Goal: Task Accomplishment & Management: Manage account settings

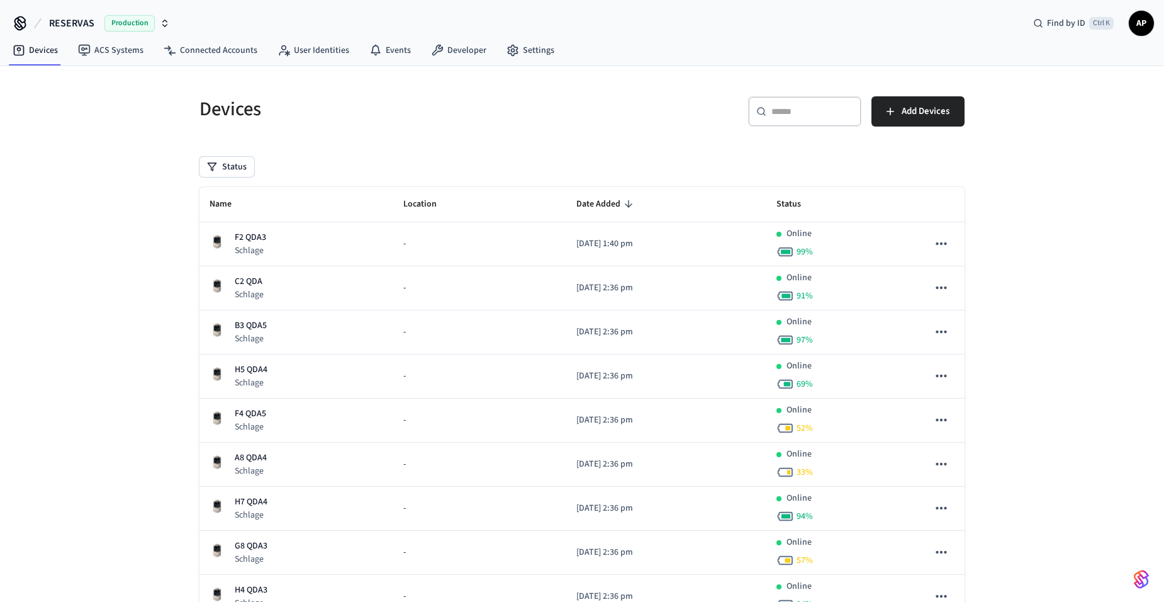
click at [225, 208] on span "Name" at bounding box center [229, 204] width 38 height 20
drag, startPoint x: 260, startPoint y: 247, endPoint x: 278, endPoint y: 194, distance: 56.5
copy table "A4 QDA5 [PERSON_NAME]"
click at [335, 164] on div "Status" at bounding box center [581, 167] width 765 height 20
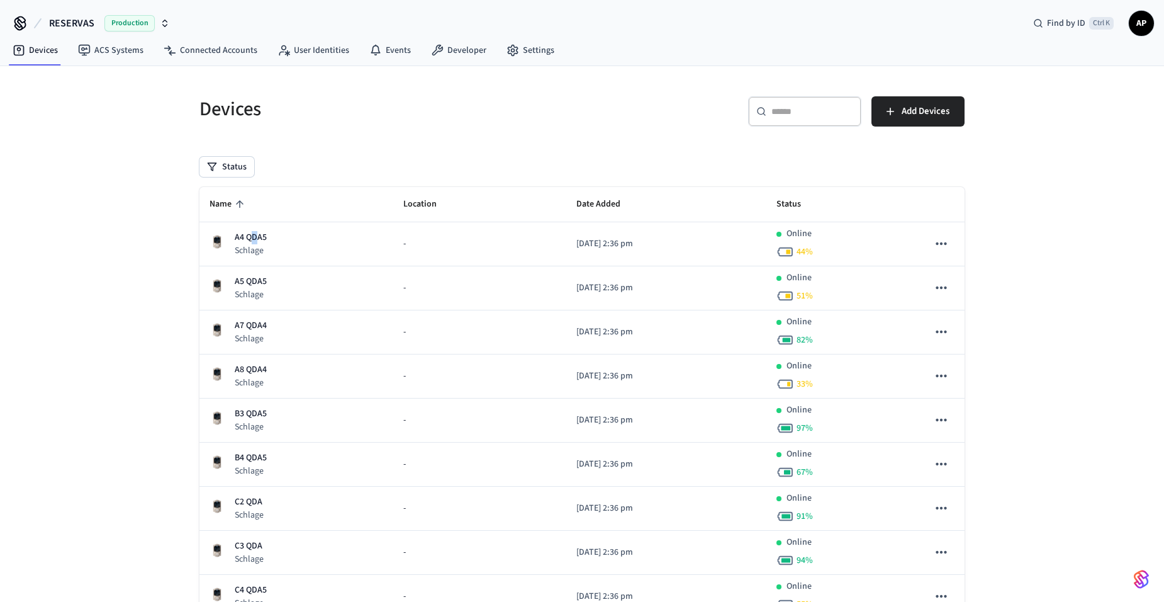
drag, startPoint x: 251, startPoint y: 242, endPoint x: 261, endPoint y: 220, distance: 24.8
drag, startPoint x: 261, startPoint y: 220, endPoint x: 277, endPoint y: 204, distance: 22.2
click at [266, 213] on th "Name" at bounding box center [296, 204] width 194 height 35
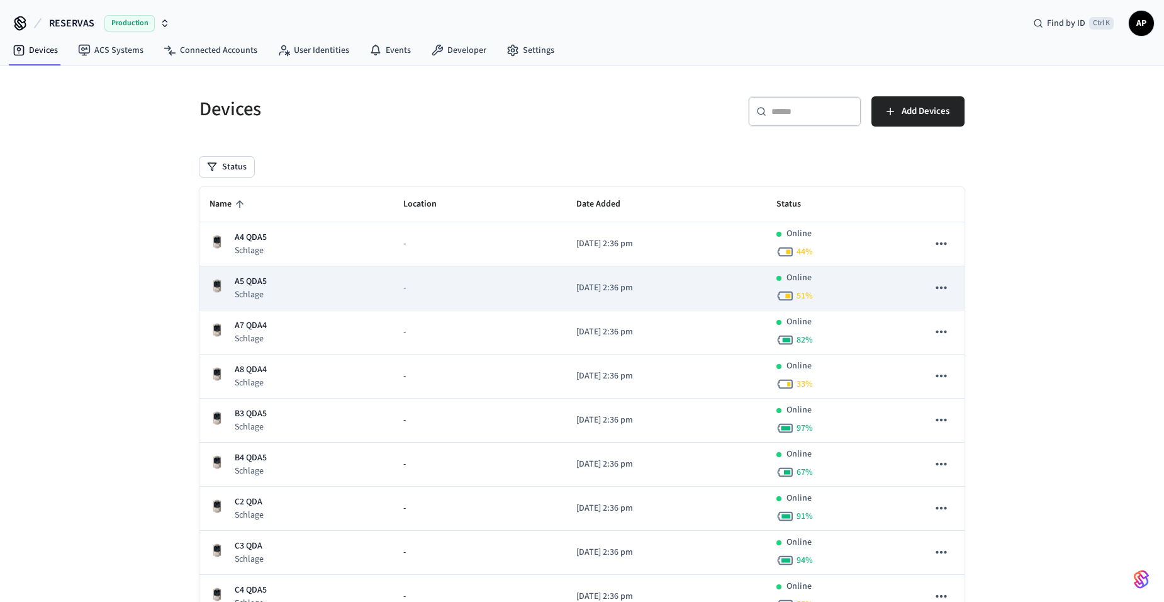
click at [250, 286] on p "A5 QDA5" at bounding box center [251, 281] width 32 height 13
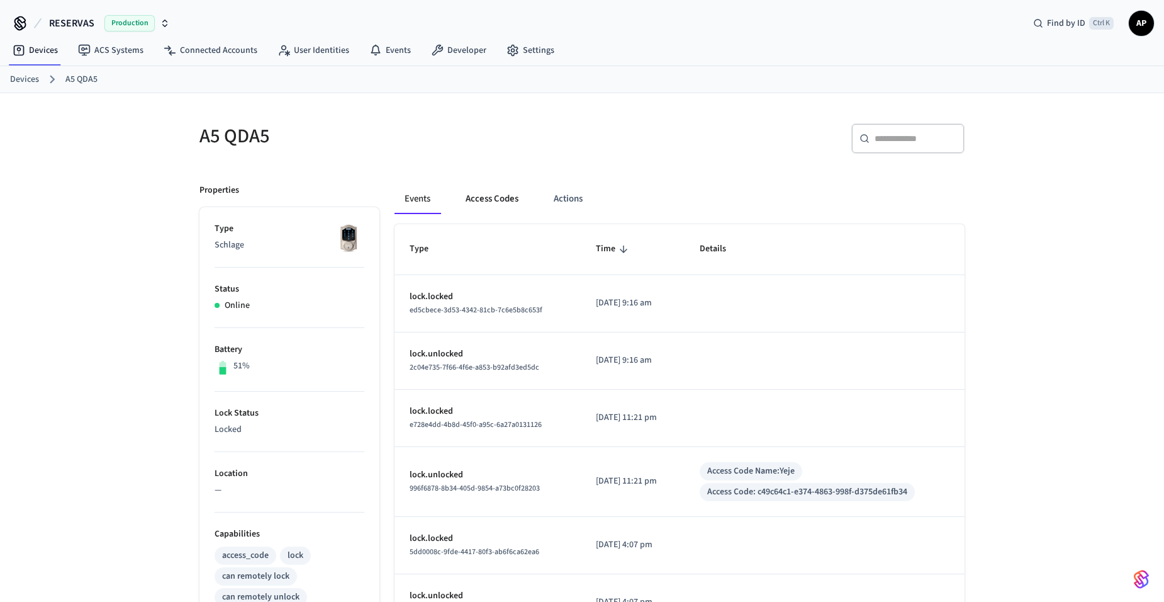
click at [495, 198] on button "Access Codes" at bounding box center [492, 199] width 73 height 30
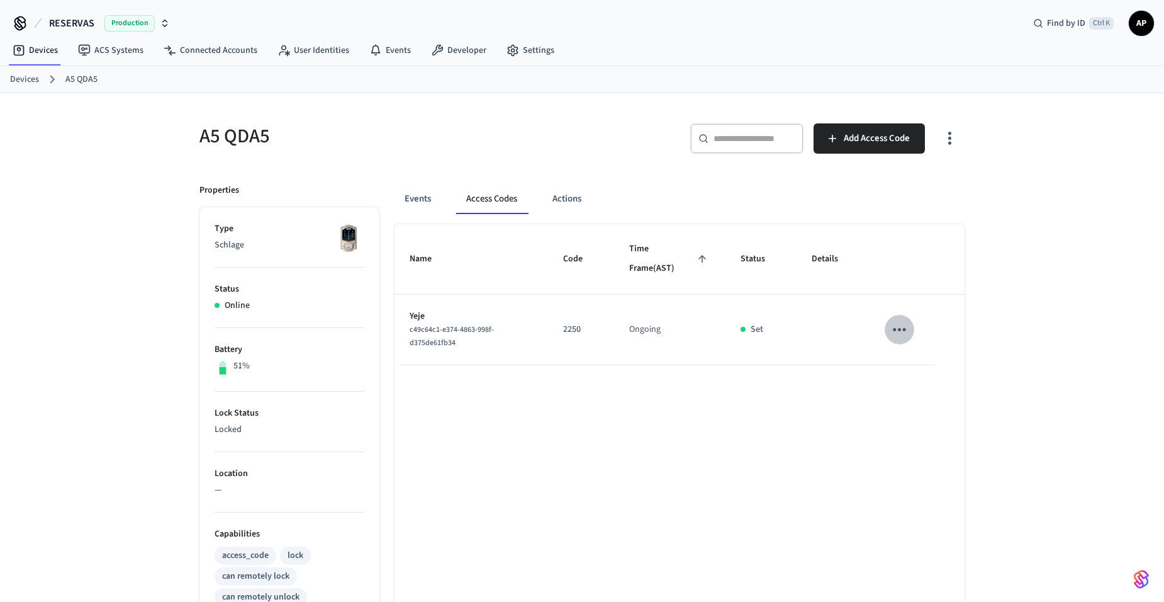
click at [899, 325] on icon "sticky table" at bounding box center [900, 330] width 20 height 20
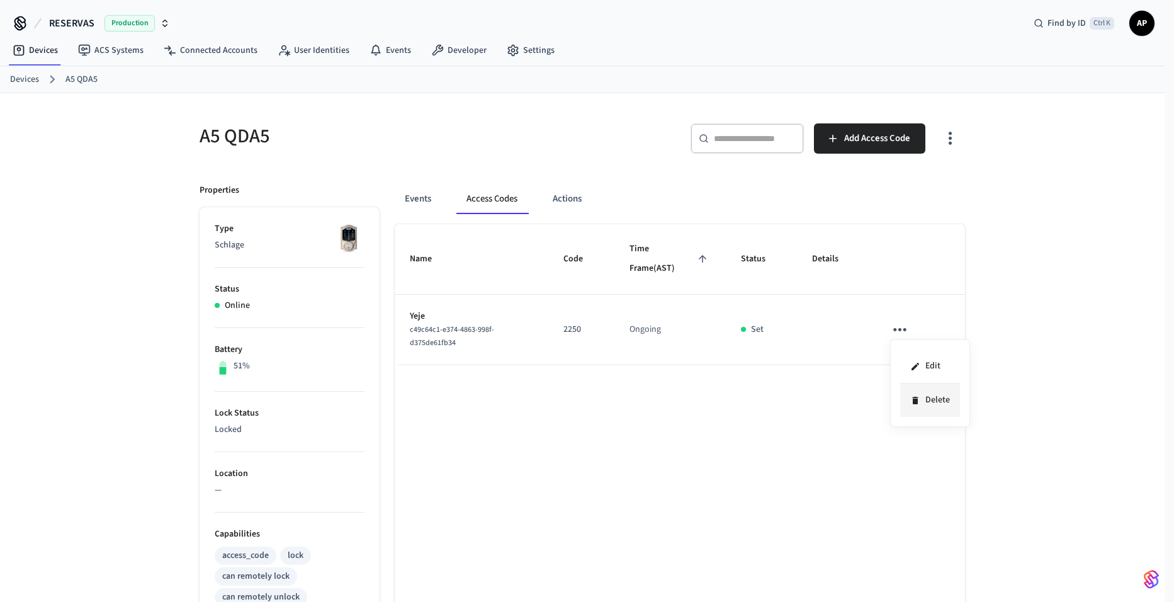
click at [943, 401] on li "Delete" at bounding box center [930, 399] width 60 height 33
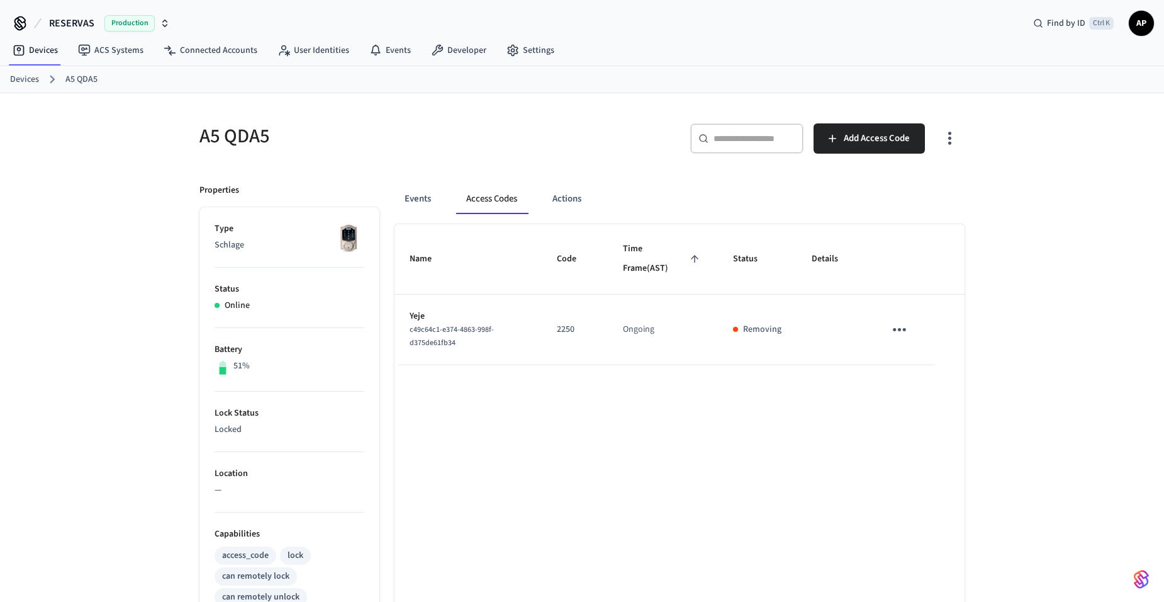
click at [25, 81] on link "Devices" at bounding box center [24, 79] width 29 height 13
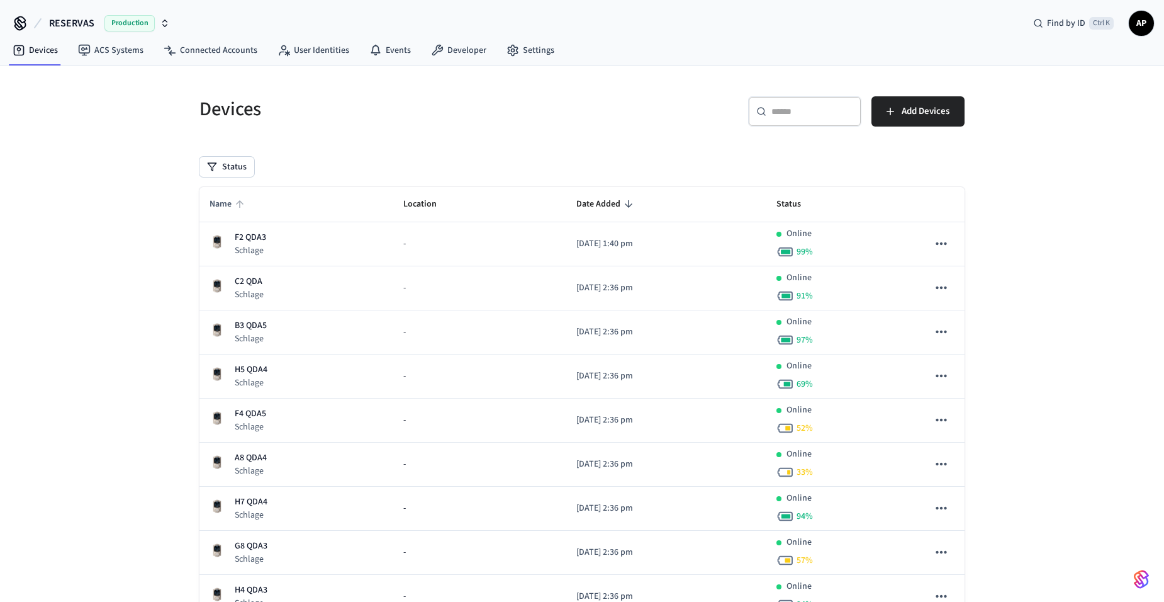
click at [210, 204] on span "Name" at bounding box center [229, 204] width 38 height 20
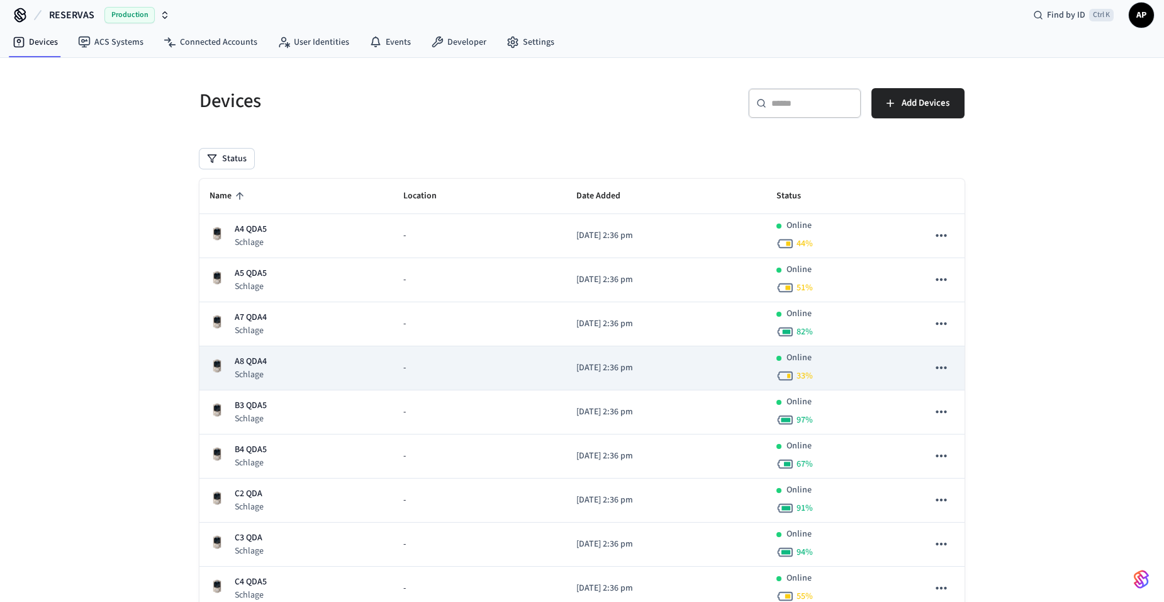
scroll to position [63, 0]
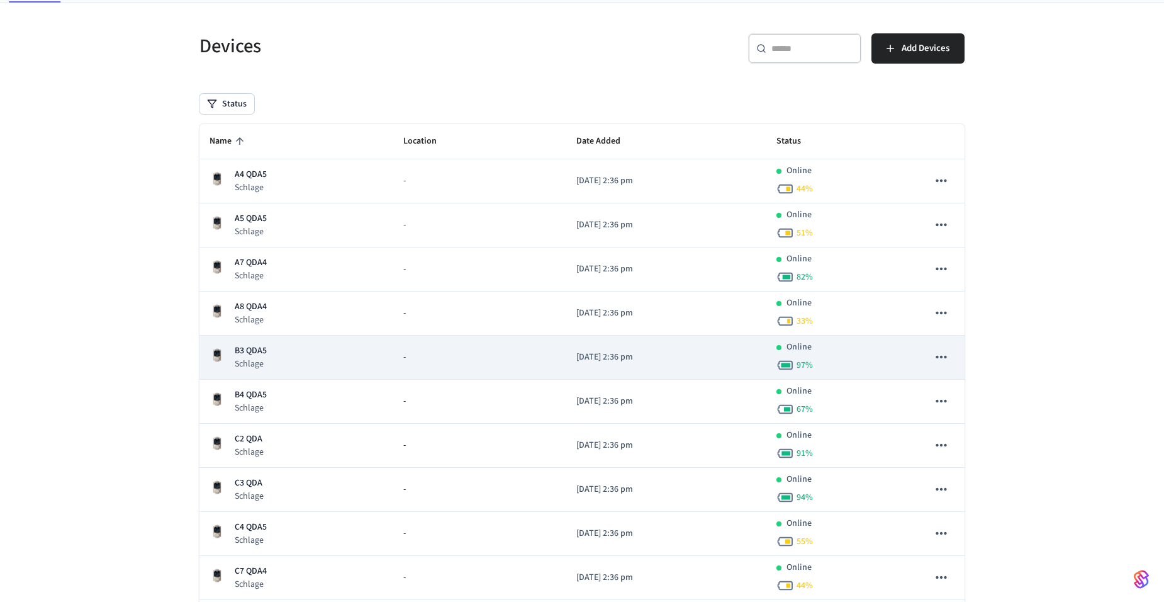
click at [271, 345] on div "B3 QDA5 Schlage" at bounding box center [297, 357] width 174 height 26
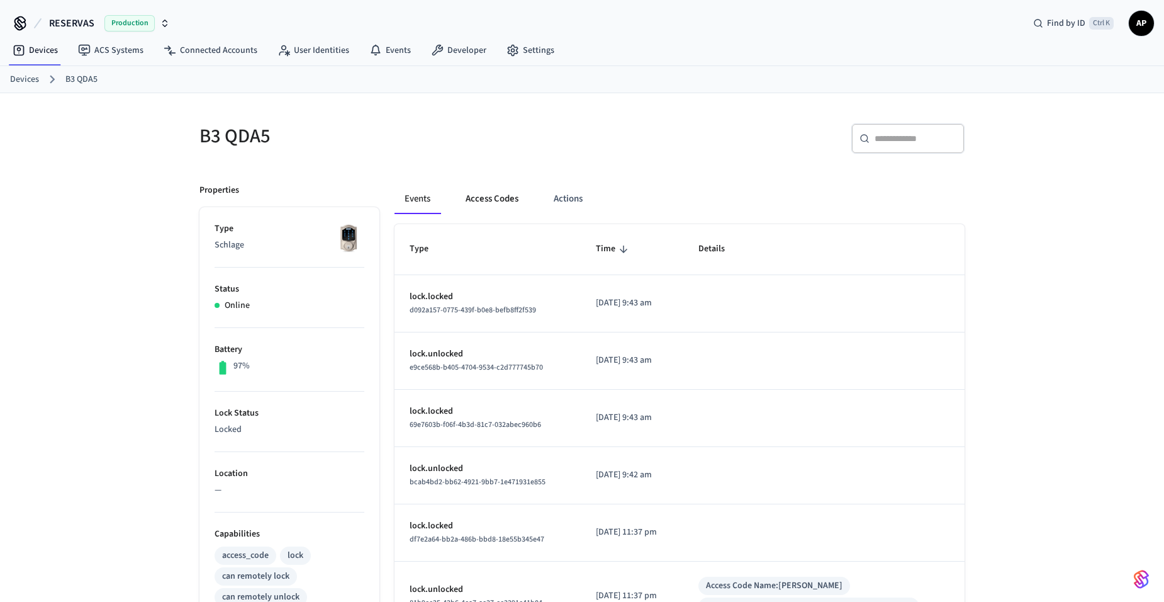
click at [493, 196] on button "Access Codes" at bounding box center [492, 199] width 73 height 30
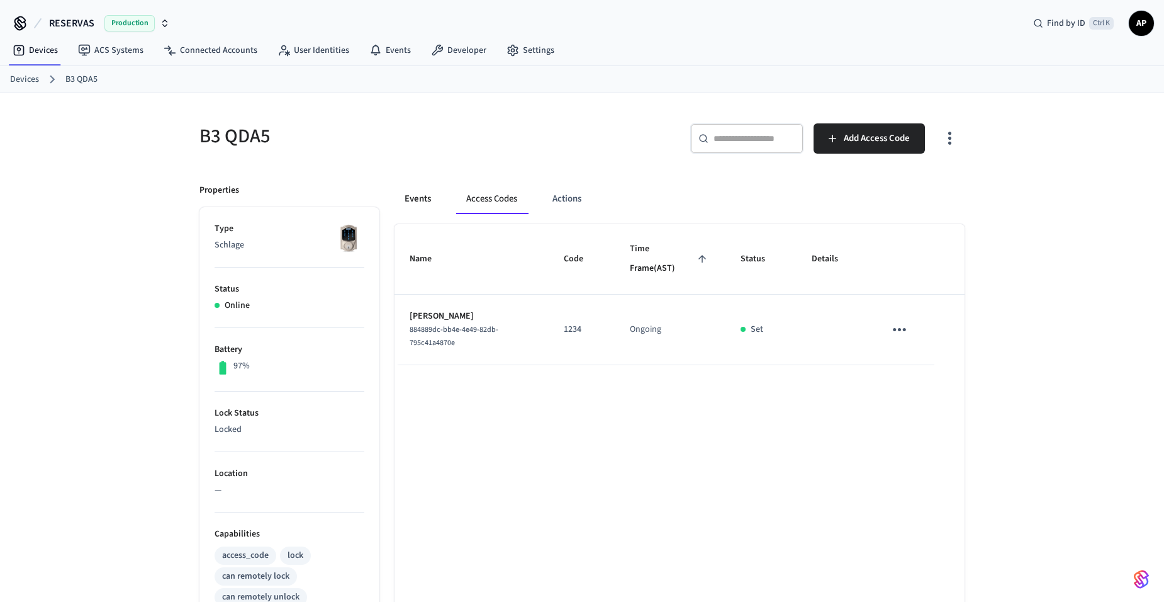
click at [416, 201] on button "Events" at bounding box center [418, 199] width 47 height 30
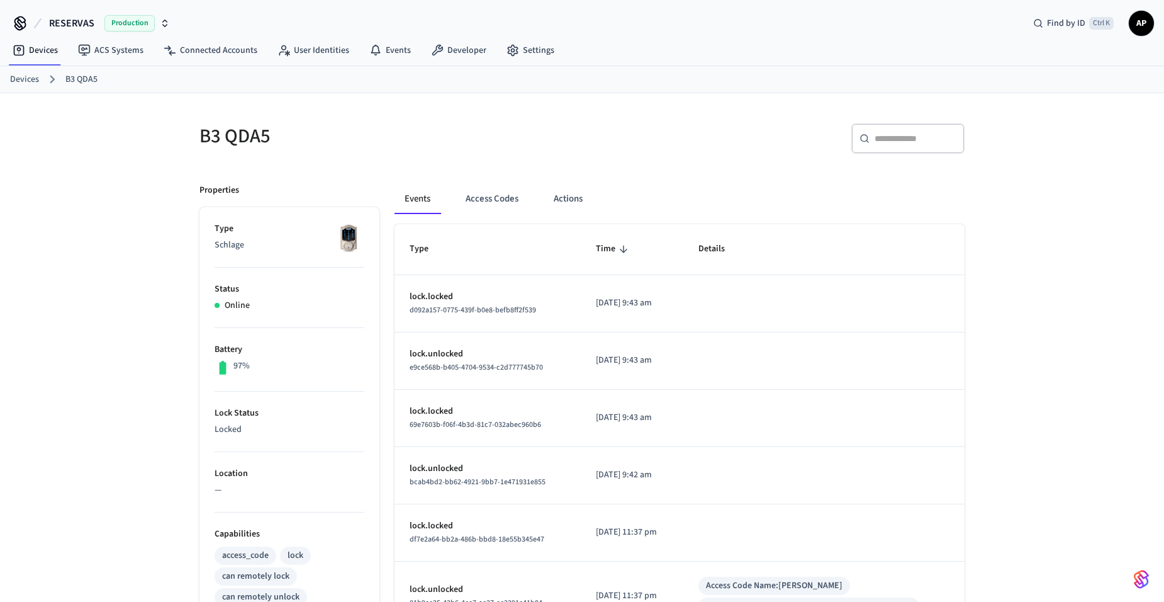
click at [30, 81] on link "Devices" at bounding box center [24, 79] width 29 height 13
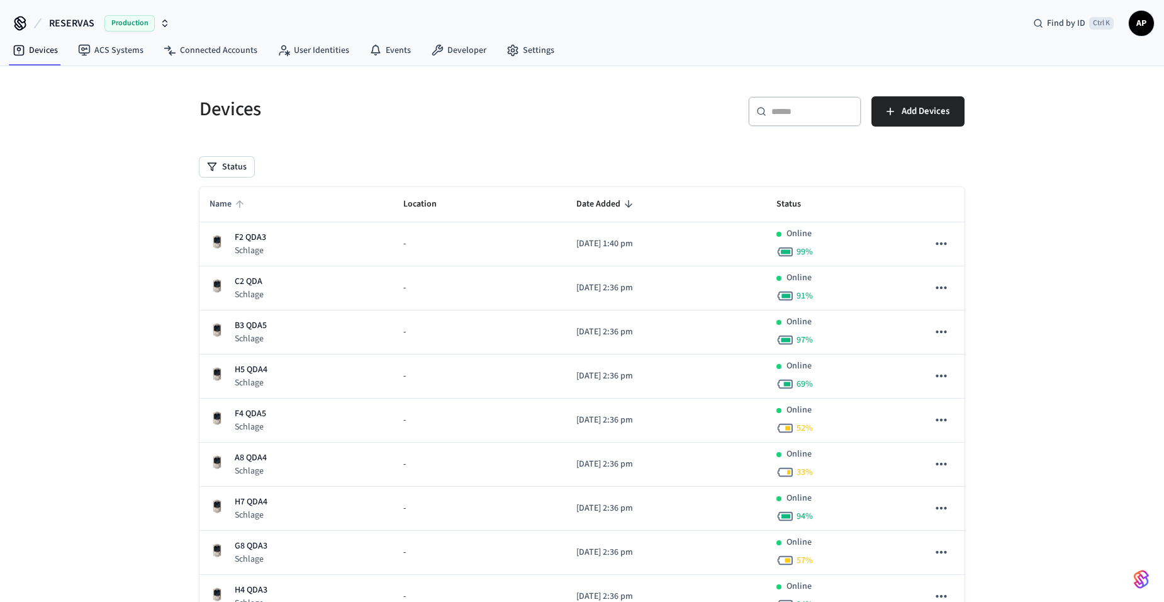
click at [221, 201] on span "Name" at bounding box center [229, 204] width 38 height 20
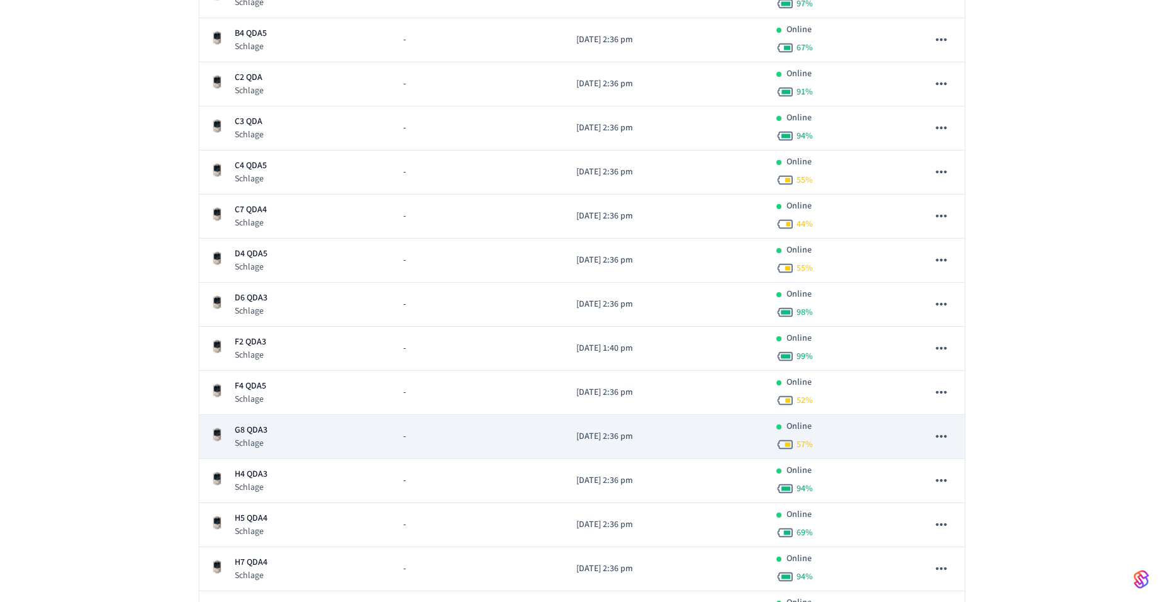
scroll to position [440, 0]
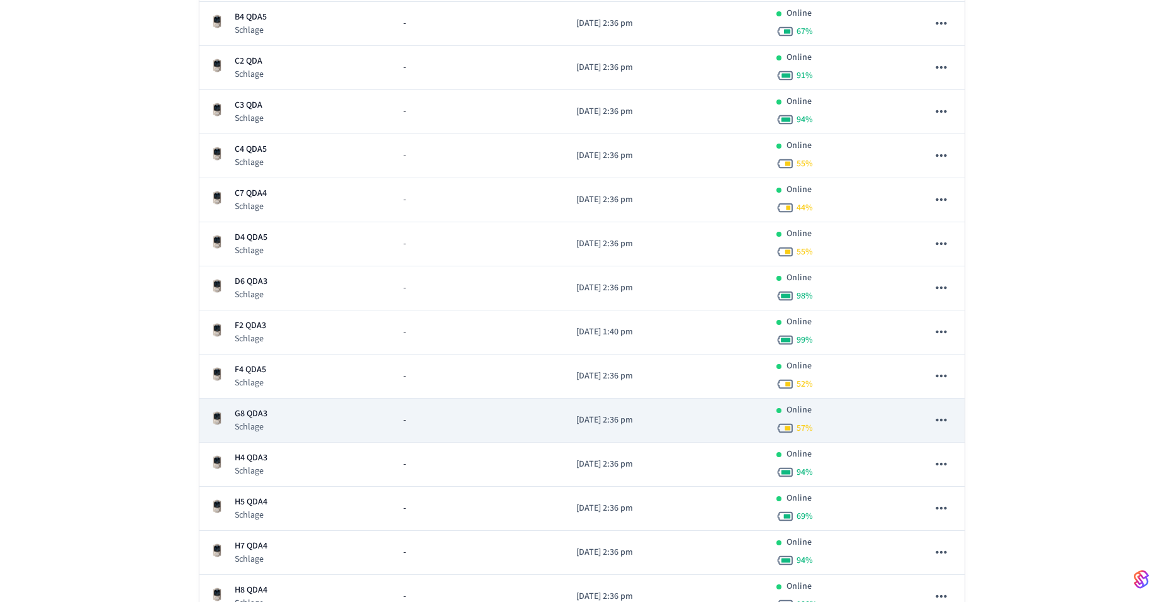
click at [278, 422] on div "G8 QDA3 Schlage" at bounding box center [297, 420] width 174 height 26
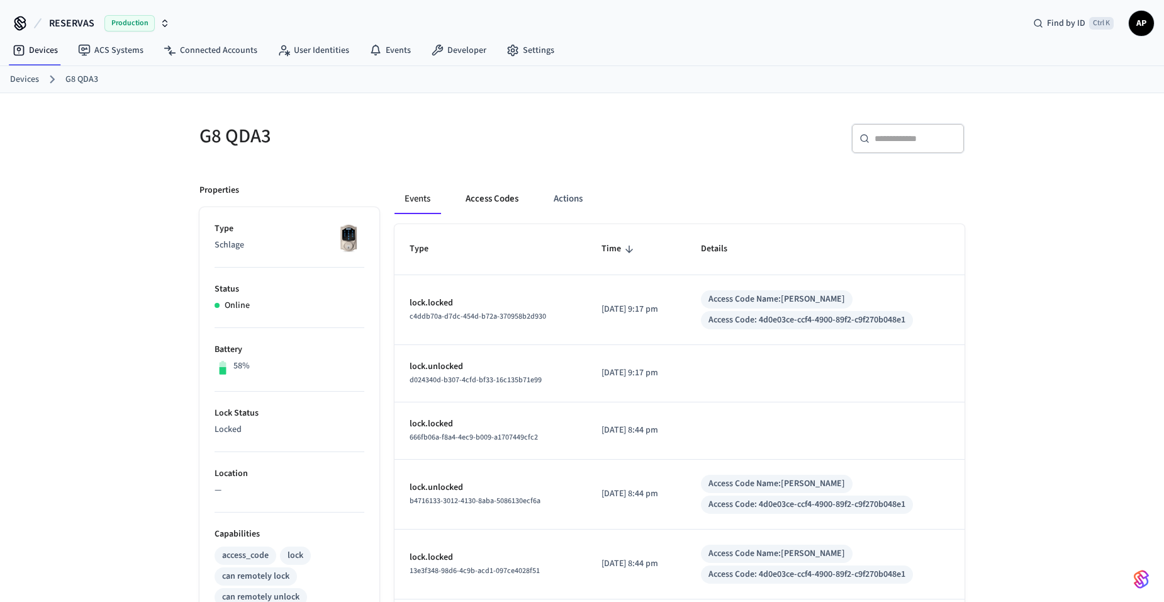
click at [486, 203] on button "Access Codes" at bounding box center [492, 199] width 73 height 30
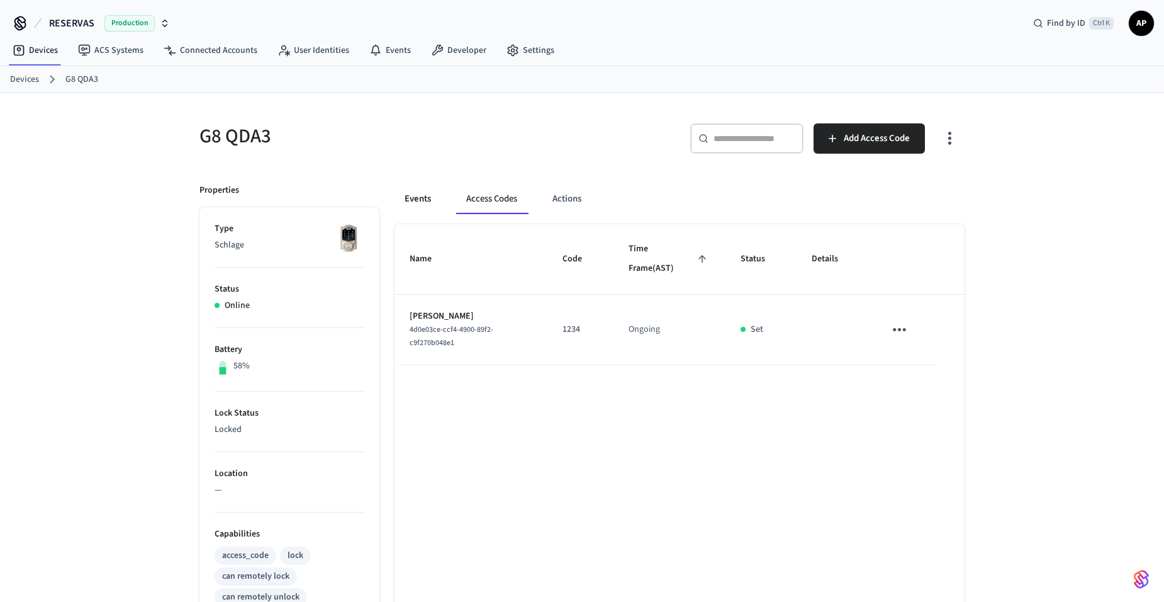
click at [429, 200] on button "Events" at bounding box center [418, 199] width 47 height 30
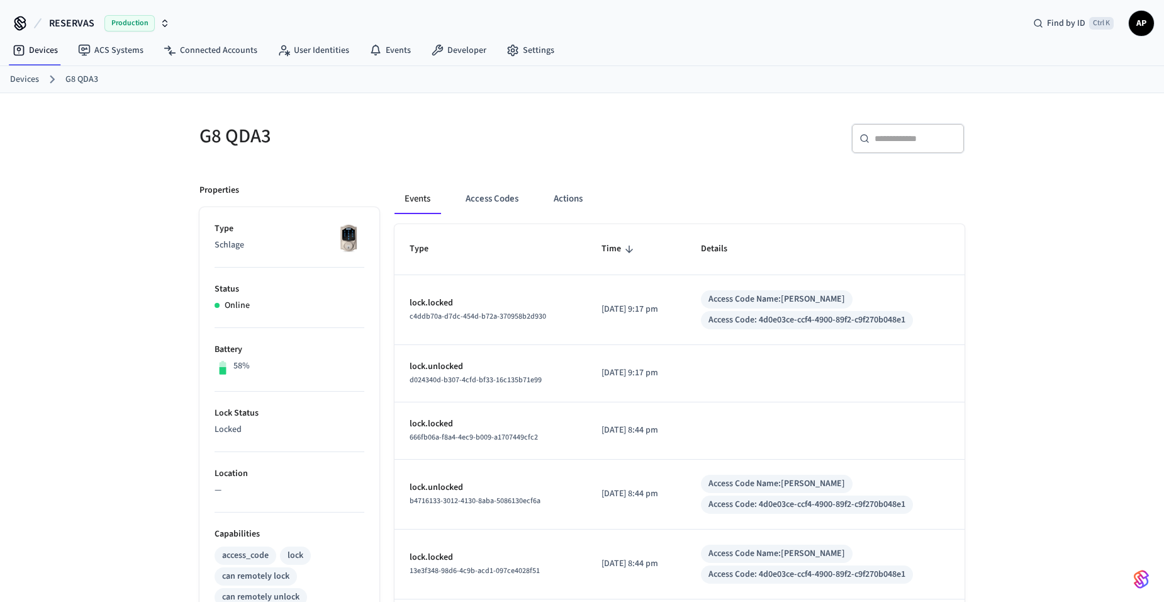
click at [17, 79] on link "Devices" at bounding box center [24, 79] width 29 height 13
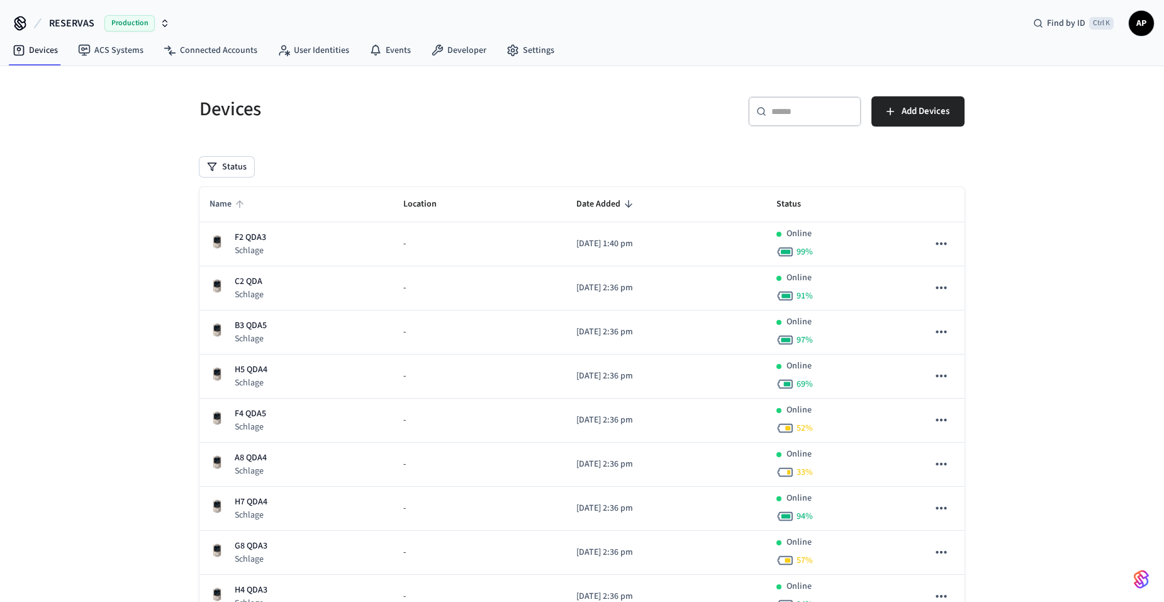
click at [236, 210] on span "Name" at bounding box center [229, 204] width 38 height 20
